Goal: Use online tool/utility: Utilize a website feature to perform a specific function

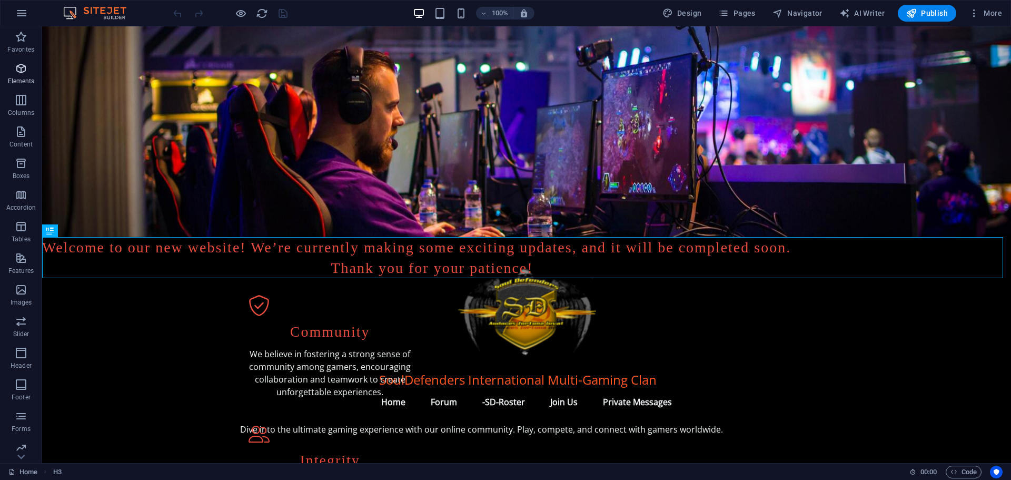
click at [25, 72] on icon "button" at bounding box center [21, 68] width 13 height 13
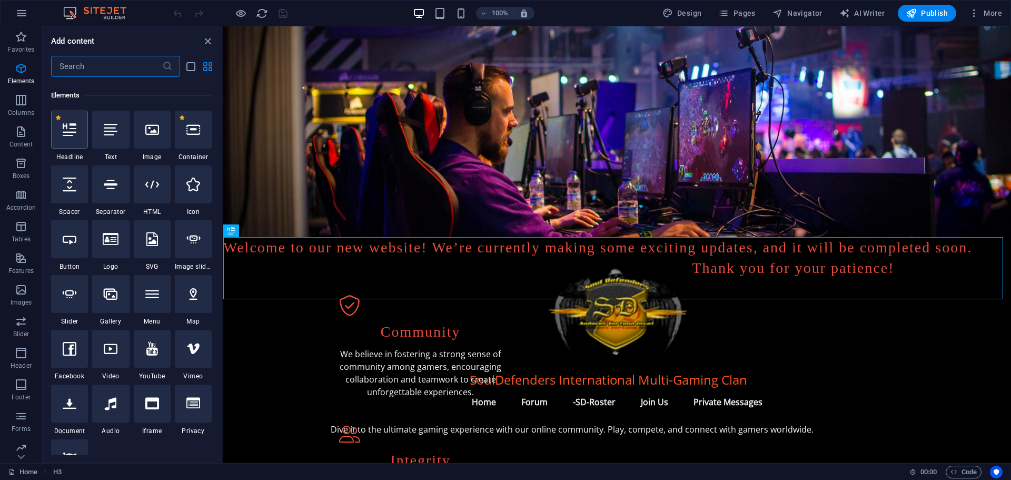
scroll to position [112, 0]
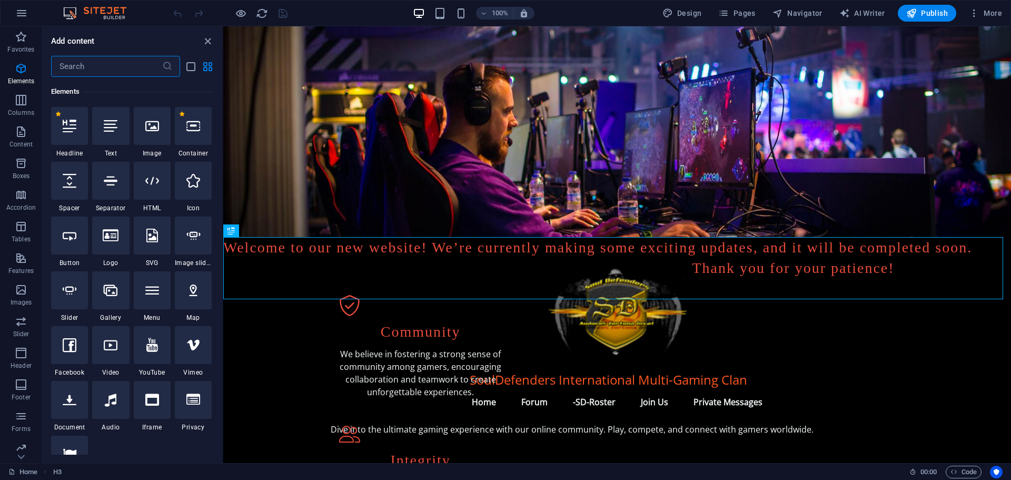
click at [92, 64] on input "text" at bounding box center [106, 66] width 111 height 21
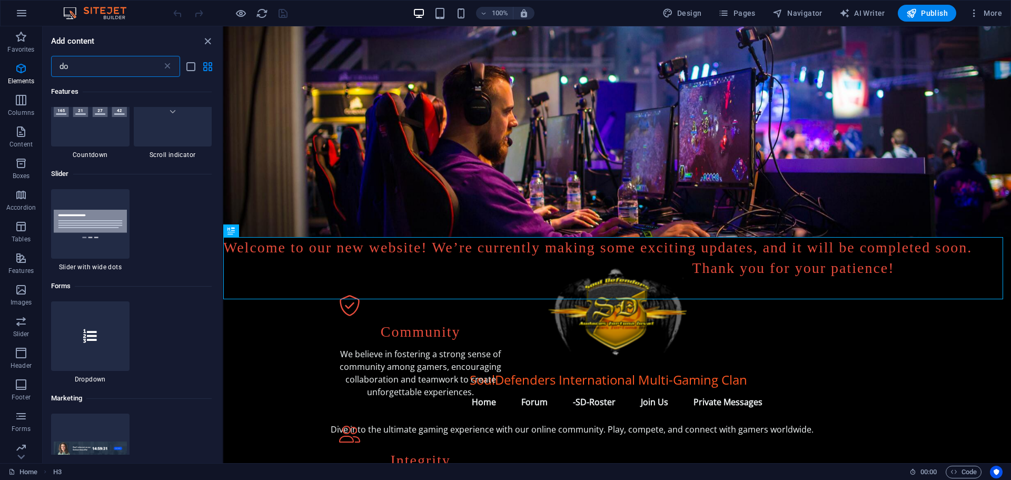
scroll to position [0, 0]
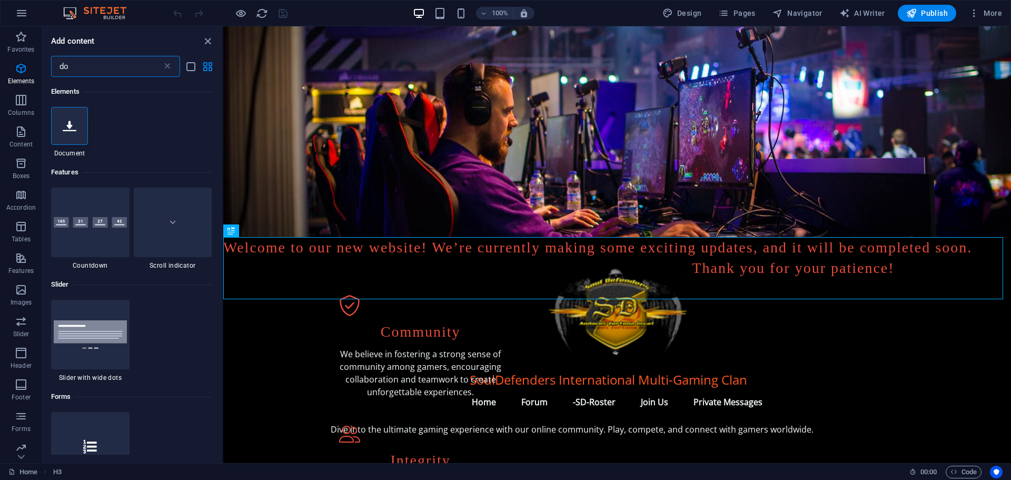
type input "d"
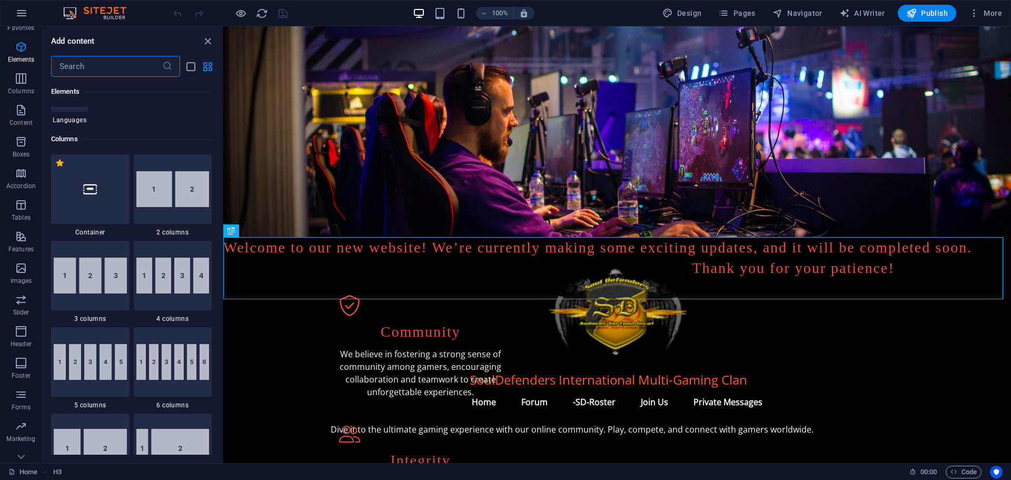
scroll to position [37, 0]
click at [22, 412] on icon "button" at bounding box center [21, 410] width 13 height 13
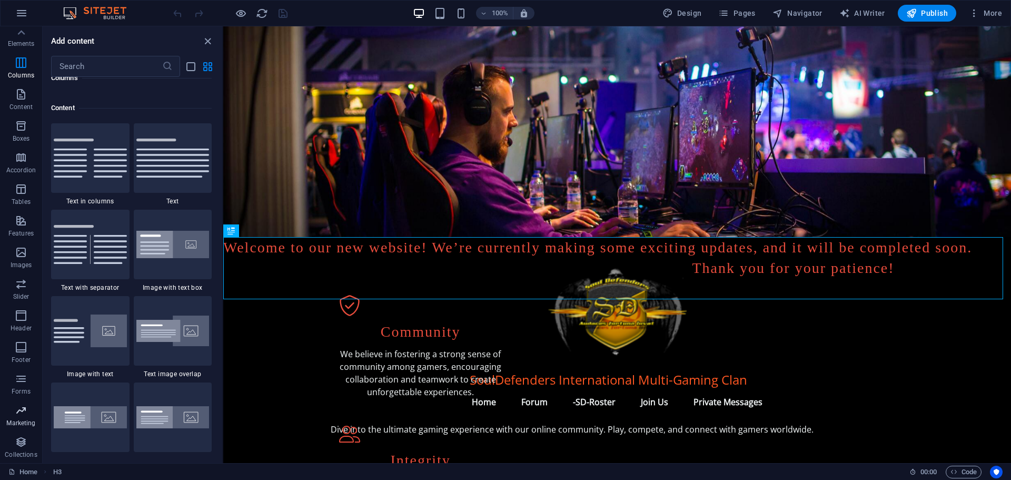
scroll to position [8581, 0]
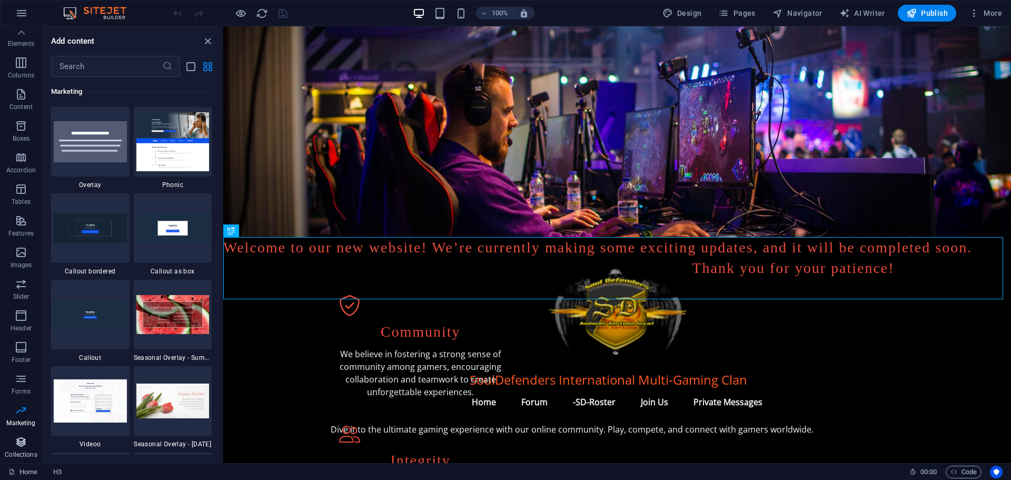
click at [19, 441] on icon "button" at bounding box center [21, 442] width 13 height 13
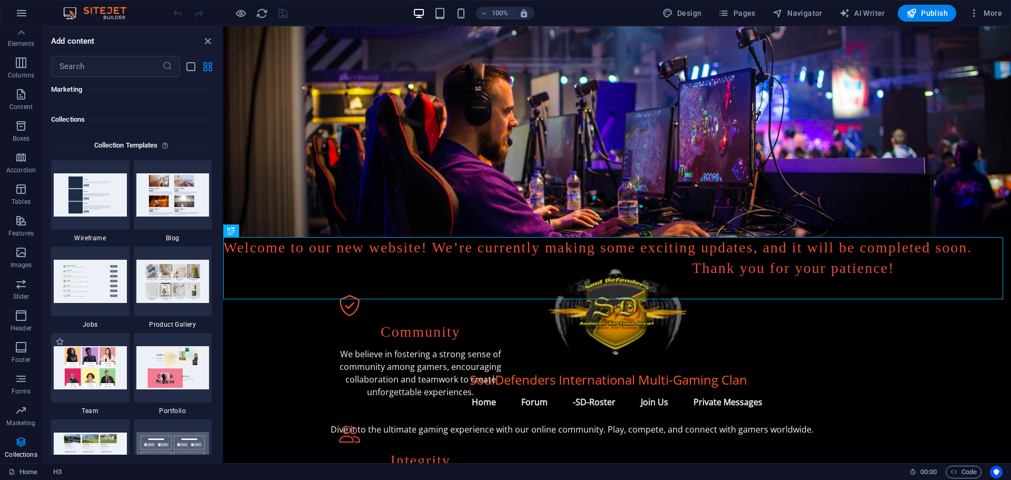
scroll to position [9643, 0]
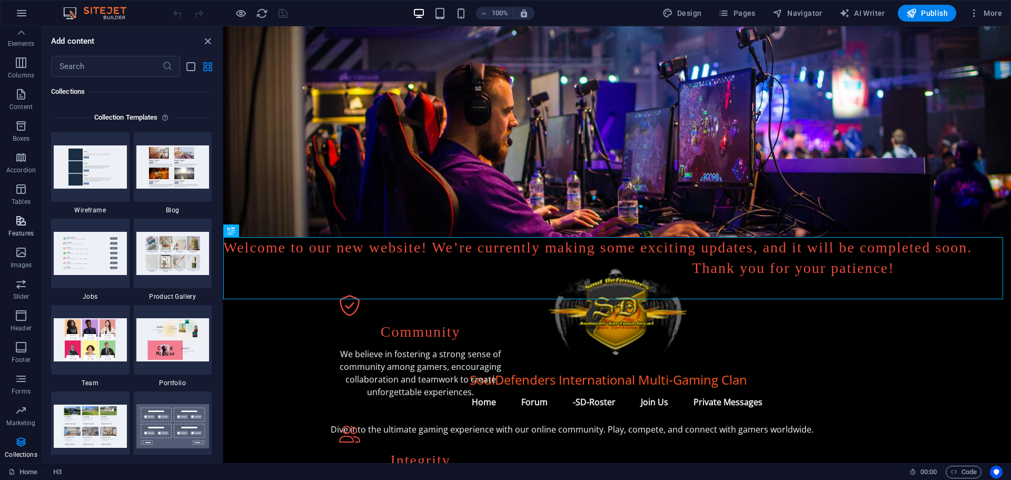
click at [19, 222] on icon "button" at bounding box center [21, 220] width 13 height 13
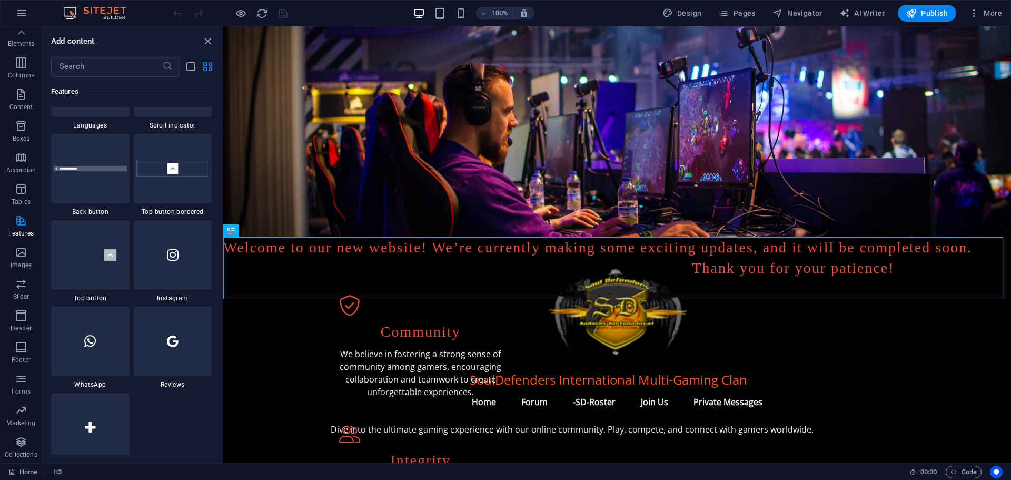
scroll to position [4949, 0]
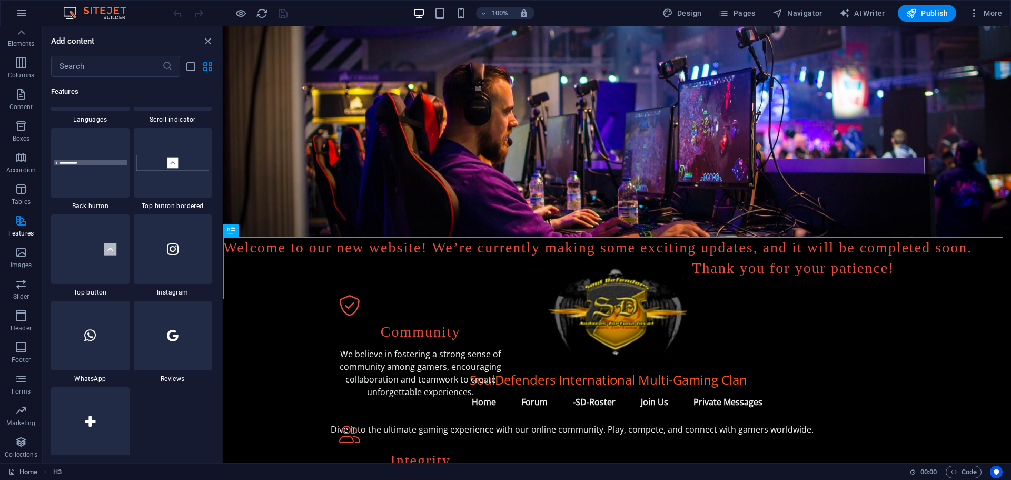
click at [92, 408] on div at bounding box center [90, 422] width 78 height 70
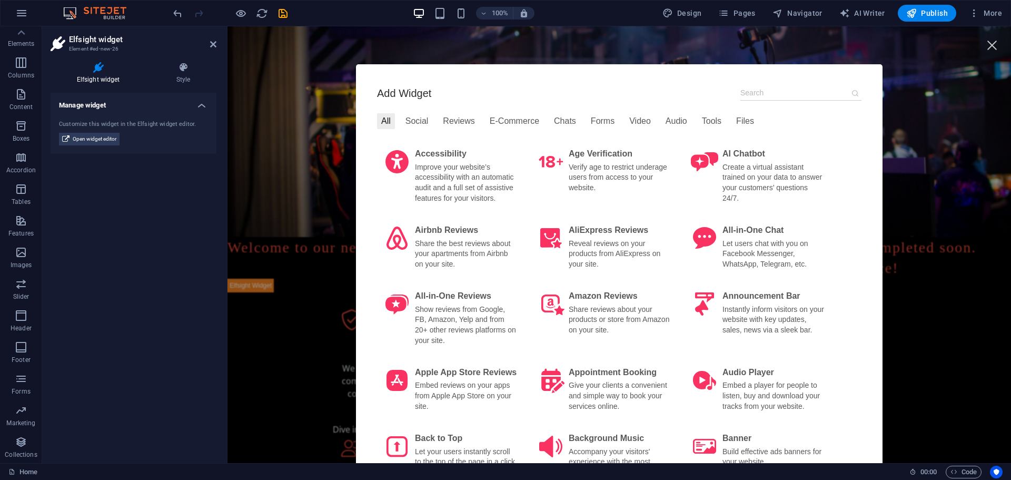
click at [779, 94] on input at bounding box center [801, 92] width 121 height 15
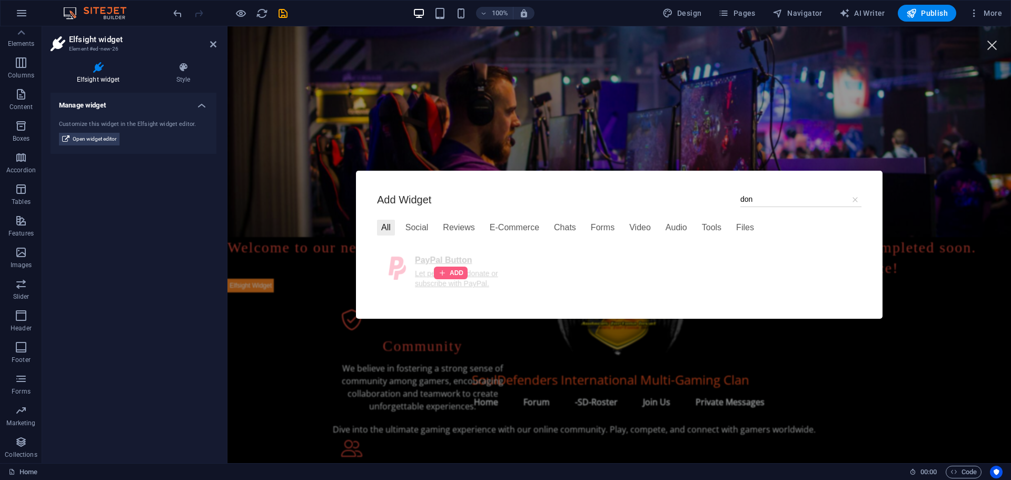
type input "don"
click at [440, 267] on div at bounding box center [451, 273] width 34 height 13
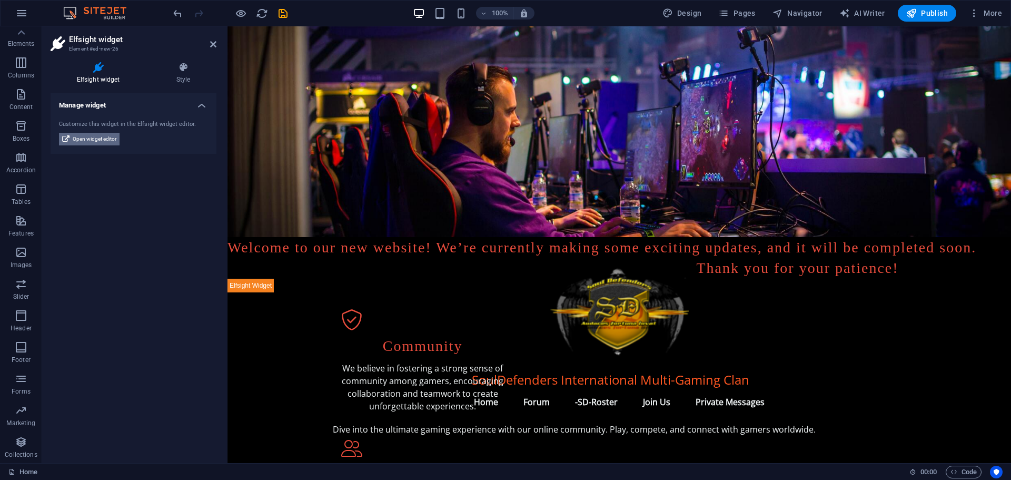
click at [99, 142] on span "Open widget editor" at bounding box center [95, 139] width 44 height 13
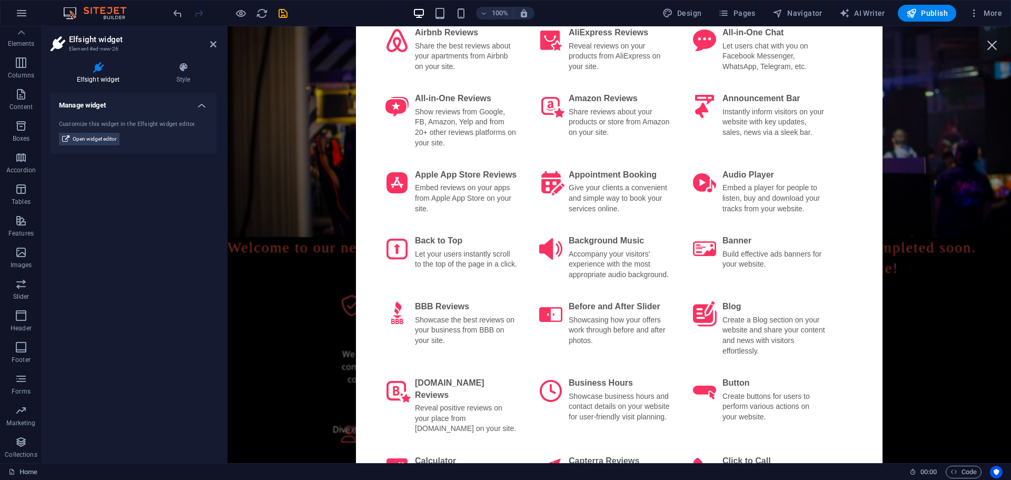
scroll to position [0, 0]
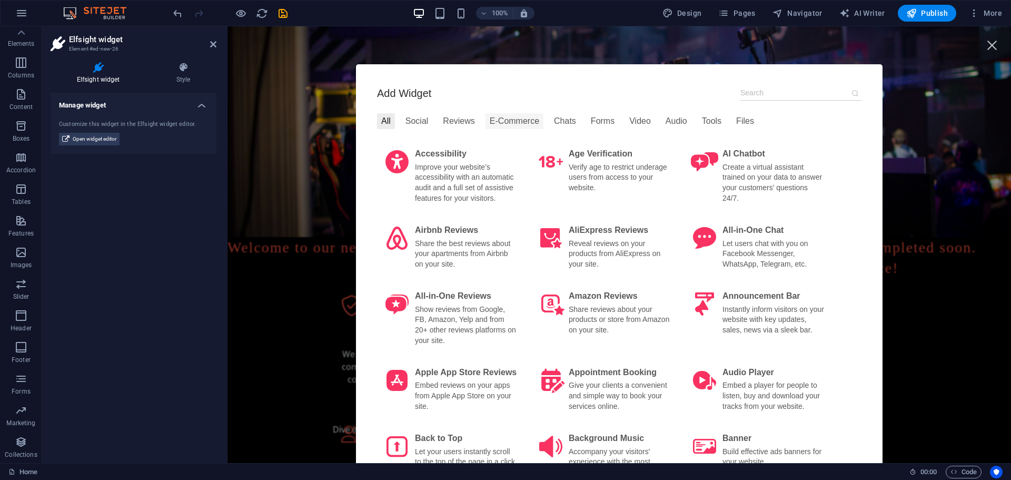
click at [501, 121] on div "E-Commerce" at bounding box center [515, 121] width 58 height 16
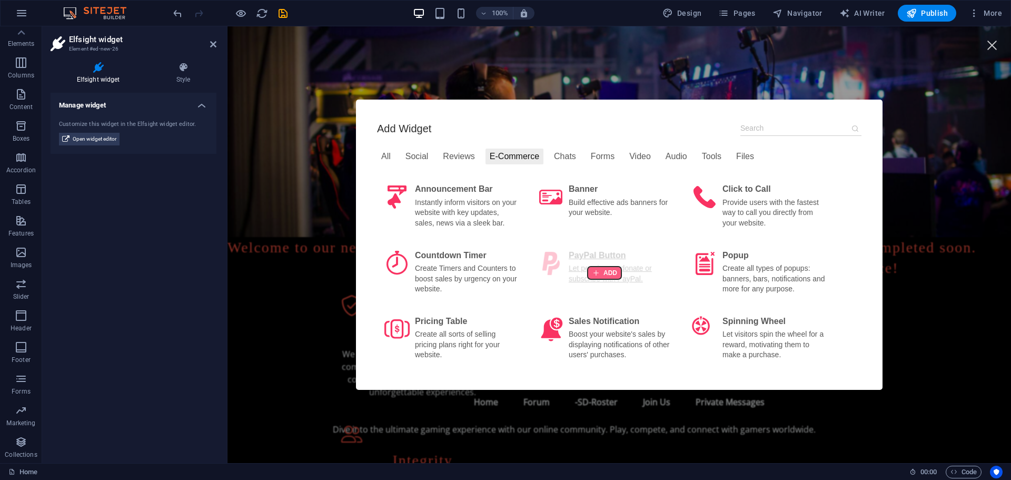
click at [602, 267] on div at bounding box center [605, 273] width 34 height 13
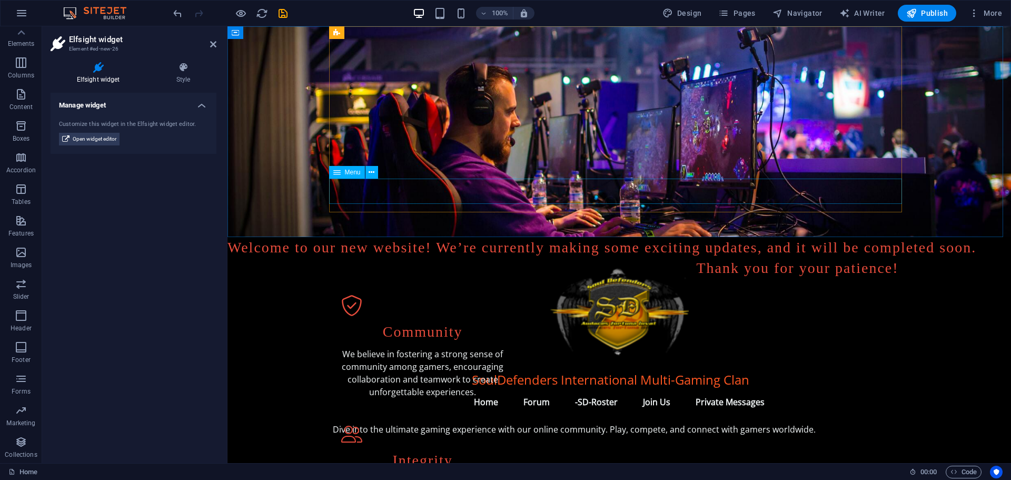
click at [649, 389] on nav "Home Forum -SD-Roster Join Us Private Messages" at bounding box center [619, 401] width 573 height 25
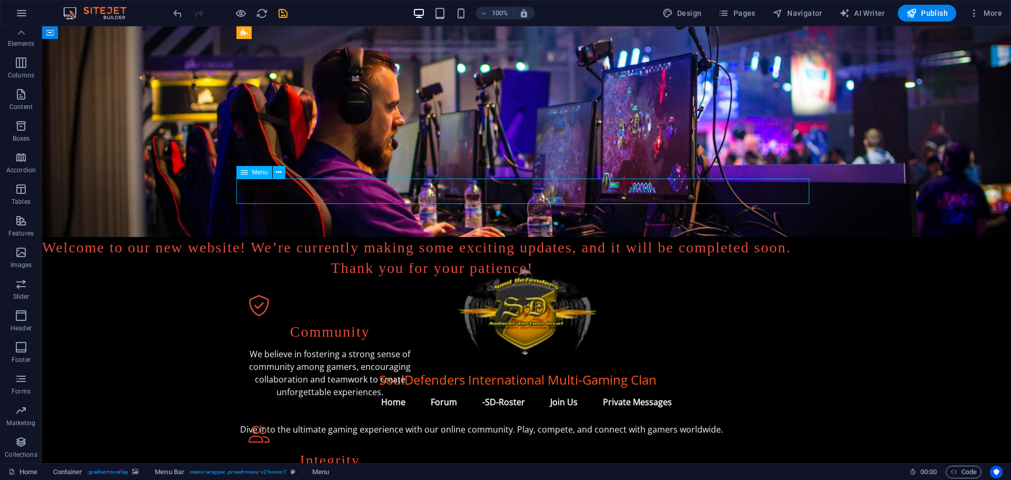
click at [554, 389] on nav "Home Forum -SD-Roster Join Us Private Messages" at bounding box center [526, 401] width 573 height 25
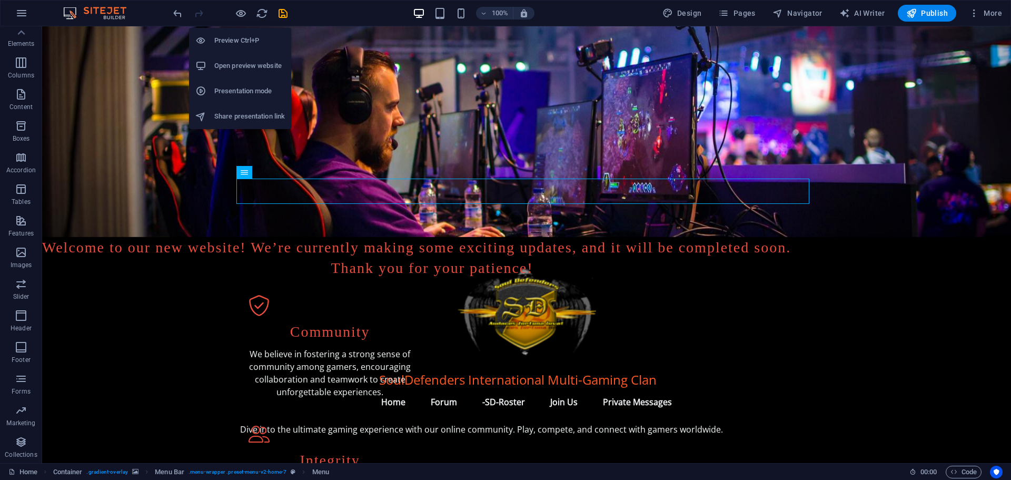
click at [242, 37] on h6 "Preview Ctrl+P" at bounding box center [249, 40] width 71 height 13
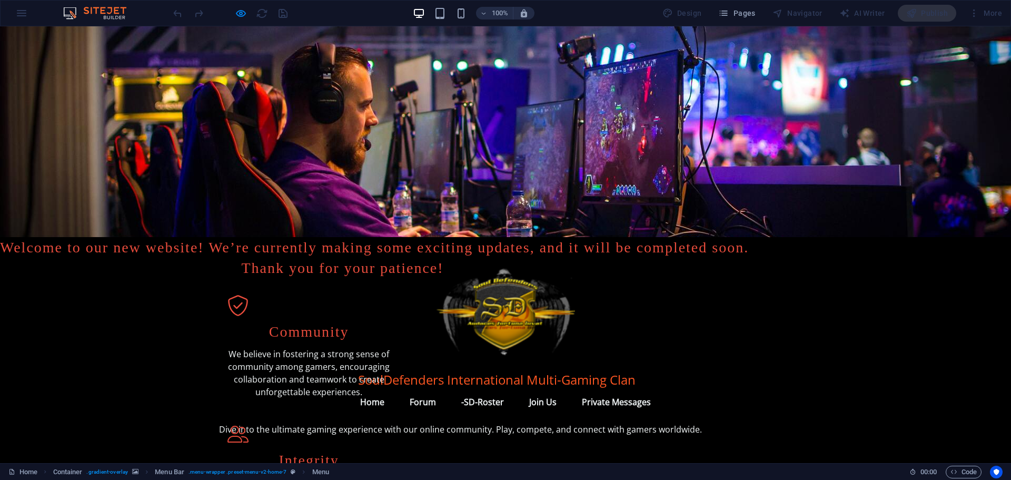
click at [542, 389] on link "Join Us" at bounding box center [543, 401] width 44 height 25
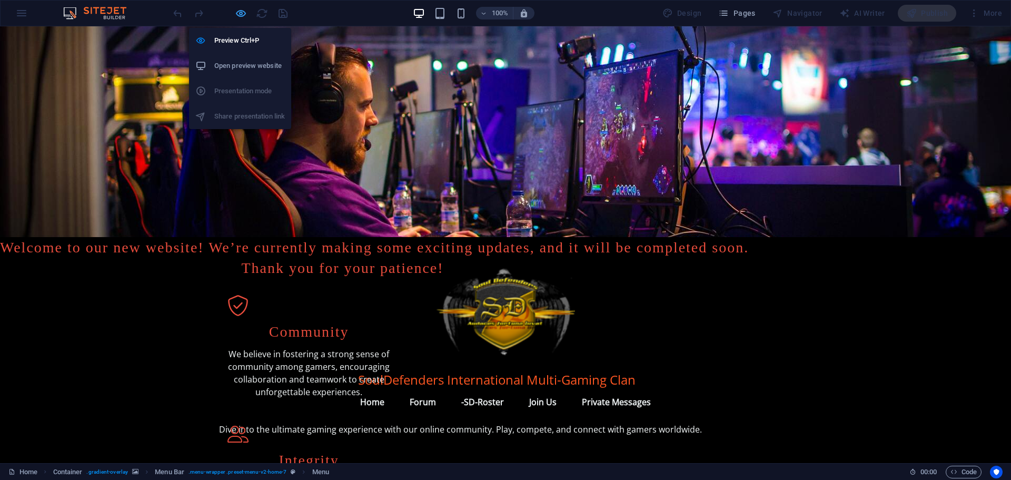
click at [239, 12] on icon "button" at bounding box center [241, 13] width 12 height 12
